Goal: Transaction & Acquisition: Purchase product/service

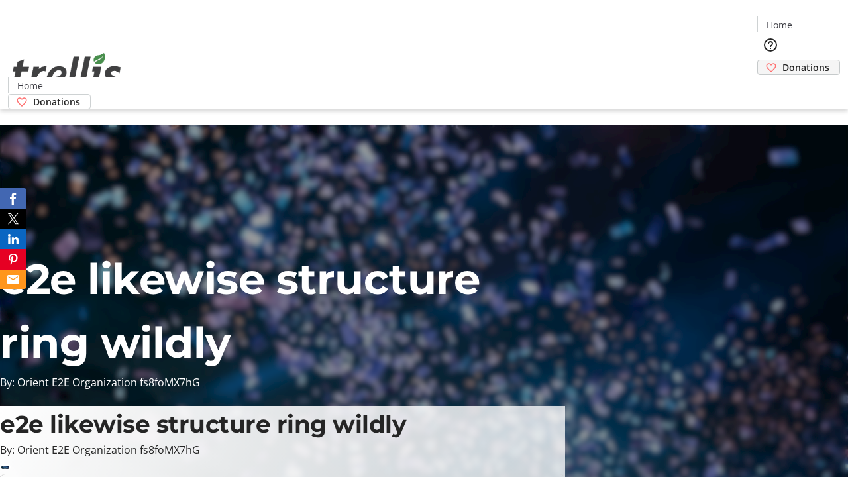
click at [783, 60] on span "Donations" at bounding box center [806, 67] width 47 height 14
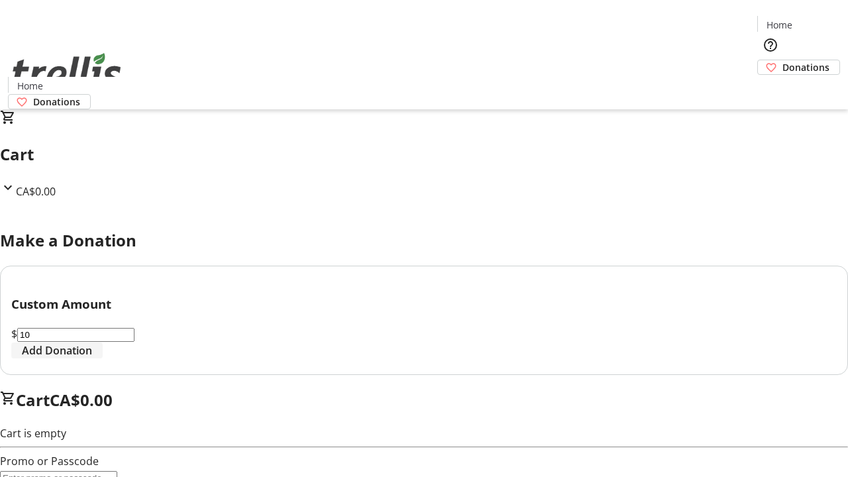
click at [92, 359] on span "Add Donation" at bounding box center [57, 351] width 70 height 16
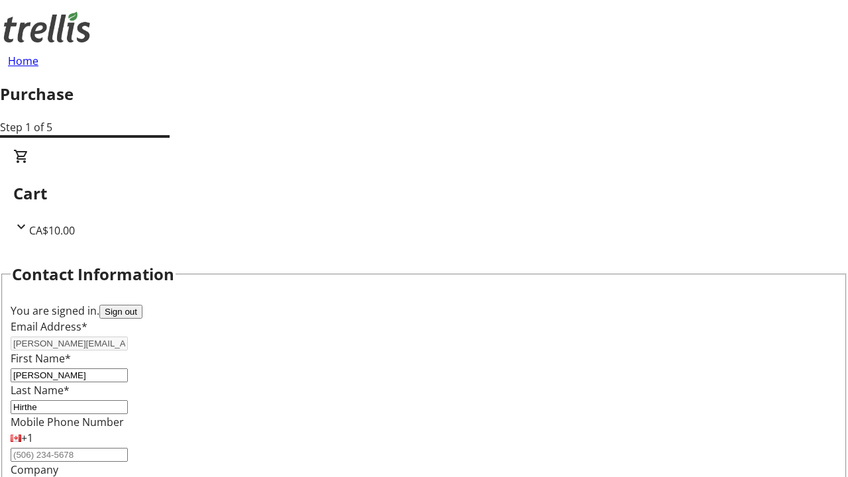
select select "BC"
select select "CA"
type input "V1Y 0C2"
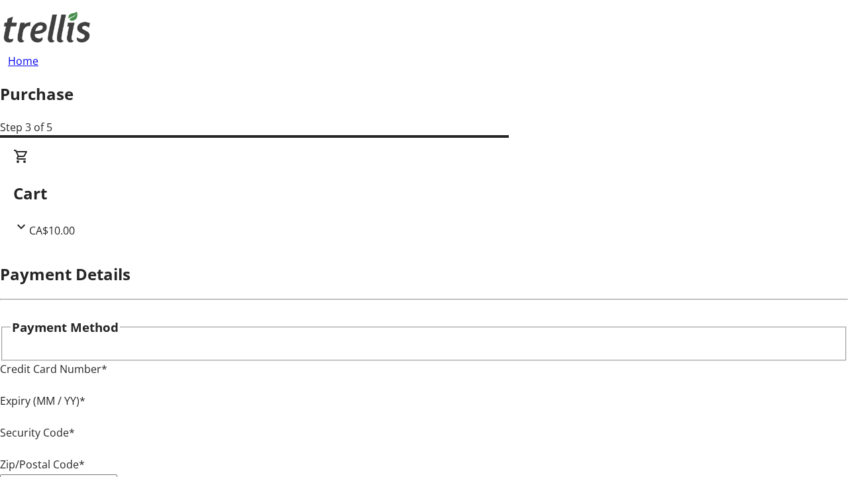
type input "V1Y 0C2"
